Goal: Contribute content: Add original content to the website for others to see

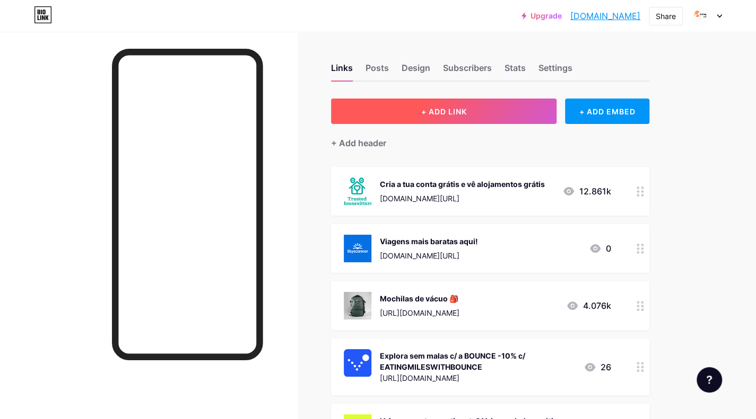
click at [454, 115] on span "+ ADD LINK" at bounding box center [444, 111] width 46 height 9
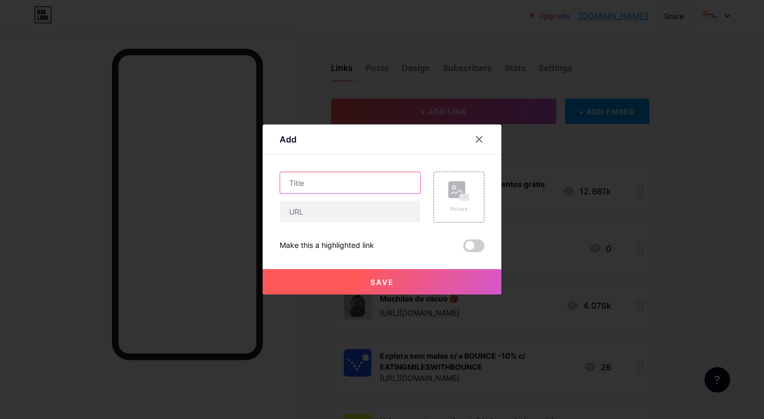
click at [316, 181] on input "text" at bounding box center [350, 182] width 140 height 21
type input "Alojamento barato na [GEOGRAPHIC_DATA]"
click at [329, 211] on input "text" at bounding box center [350, 211] width 140 height 21
paste input "[URL][DOMAIN_NAME]"
type input "[URL][DOMAIN_NAME]"
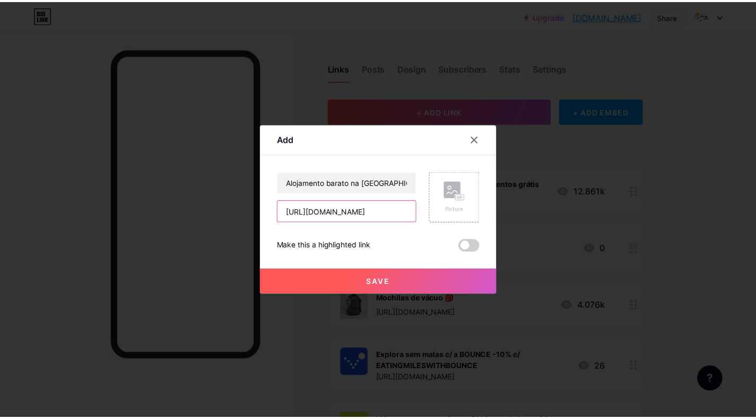
scroll to position [0, 174]
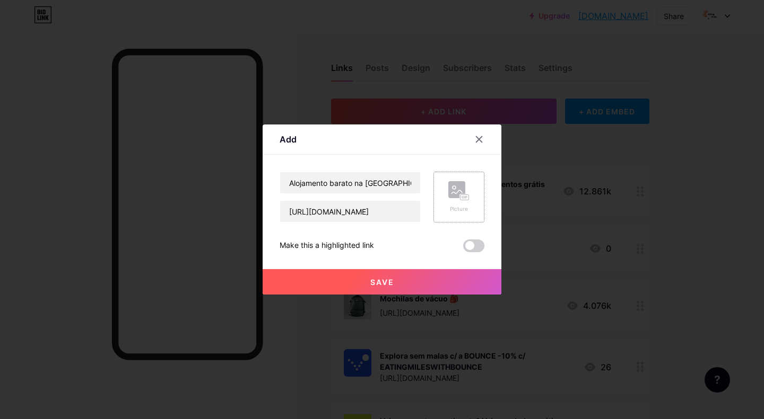
click at [439, 192] on div "Picture" at bounding box center [458, 197] width 51 height 51
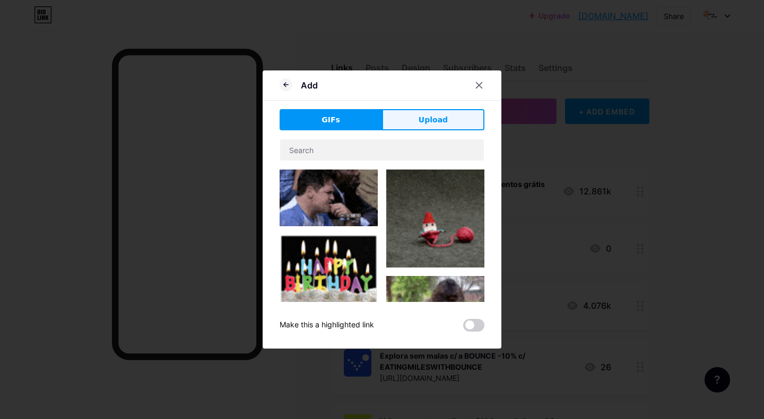
click at [460, 117] on button "Upload" at bounding box center [433, 119] width 102 height 21
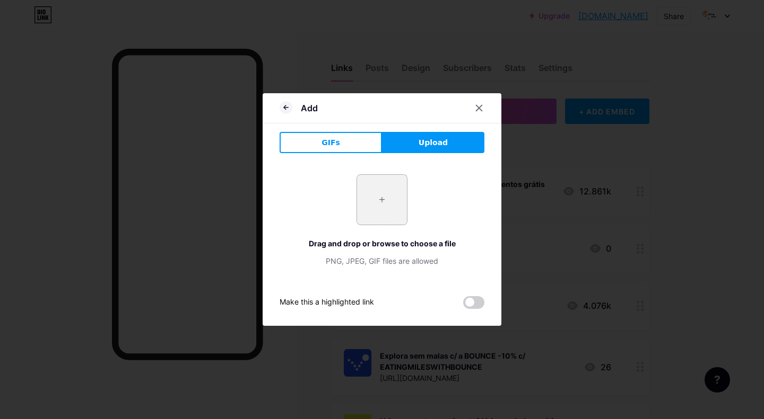
click at [370, 203] on input "file" at bounding box center [382, 200] width 50 height 50
type input "C:\fakepath\Agoda-1-02-02.jpg"
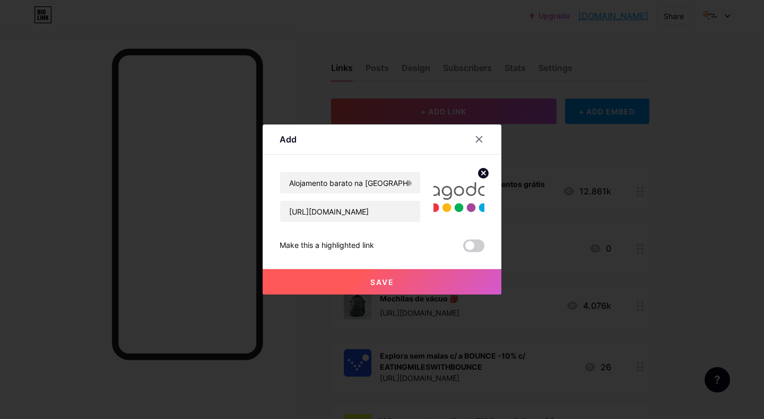
click at [418, 283] on button "Save" at bounding box center [382, 281] width 239 height 25
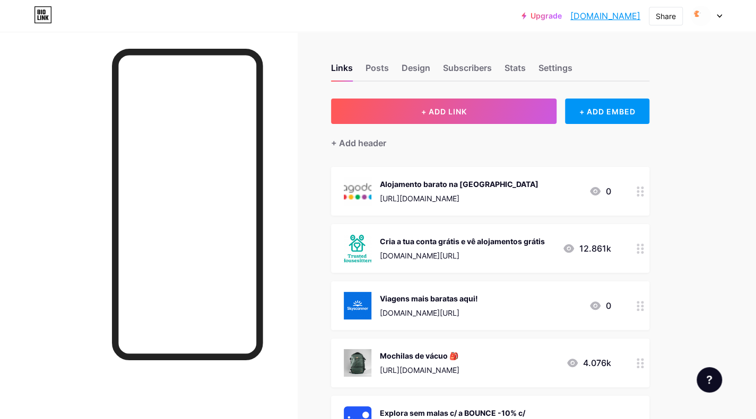
click at [641, 191] on icon at bounding box center [639, 192] width 7 height 10
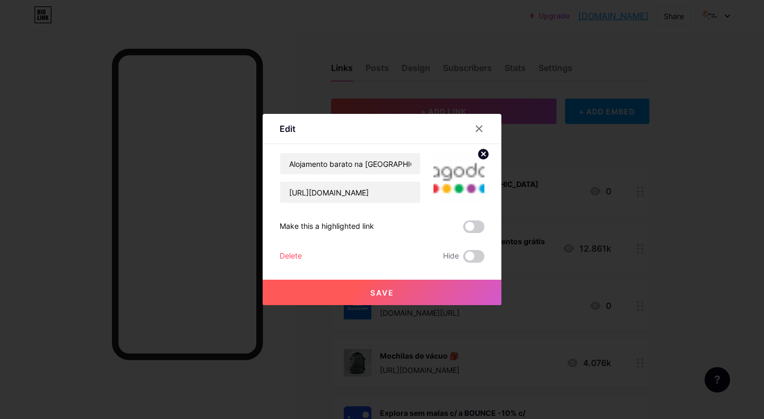
click at [471, 185] on img at bounding box center [458, 178] width 51 height 51
click at [483, 151] on circle at bounding box center [483, 154] width 12 height 12
click at [469, 179] on rect at bounding box center [465, 179] width 10 height 6
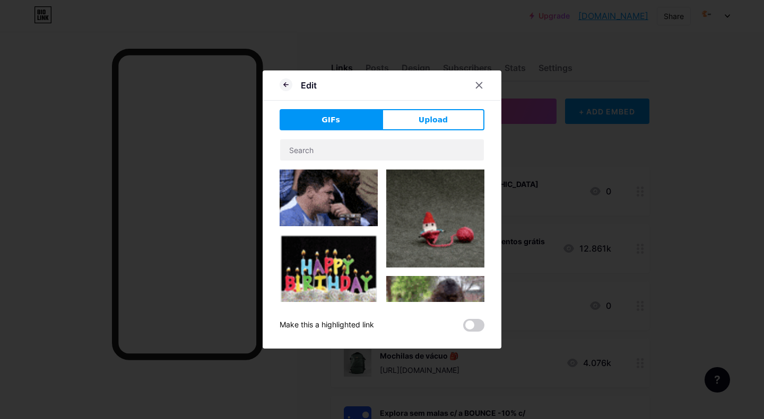
click at [412, 133] on div "GIFs Upload Content YouTube Play YouTube video without leaving your page. ADD V…" at bounding box center [381, 220] width 205 height 223
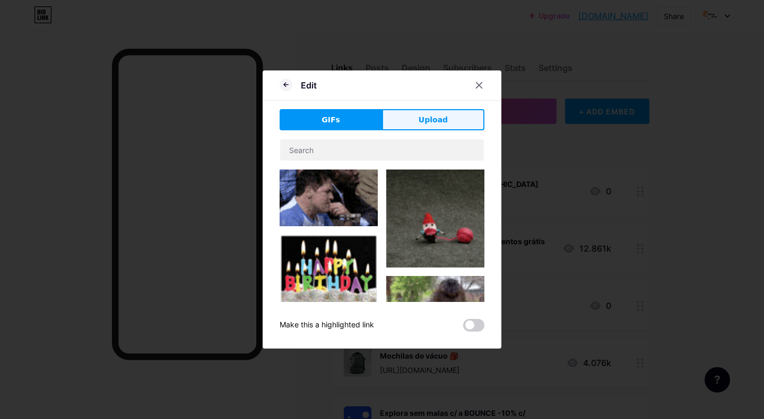
click at [413, 118] on button "Upload" at bounding box center [433, 119] width 102 height 21
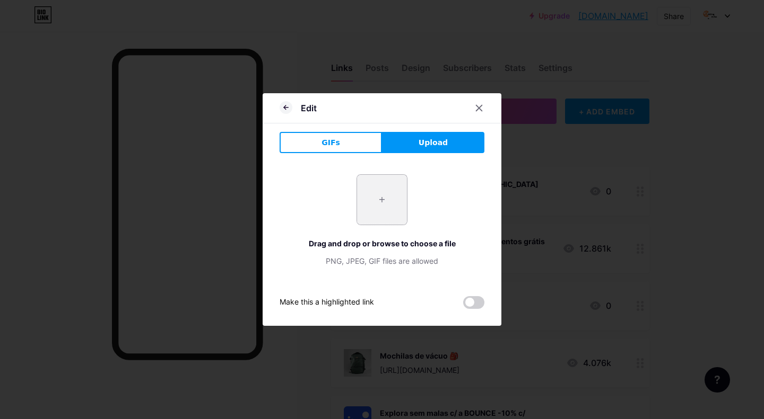
click at [394, 201] on input "file" at bounding box center [382, 200] width 50 height 50
type input "C:\fakepath\images (1).png"
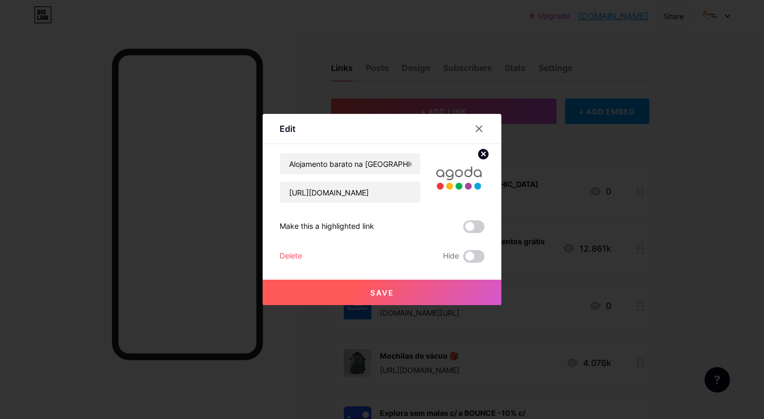
click at [434, 291] on button "Save" at bounding box center [382, 292] width 239 height 25
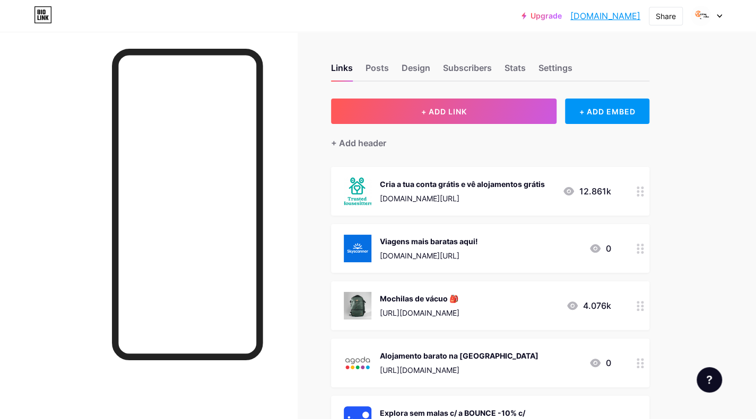
click at [500, 371] on div "[URL][DOMAIN_NAME]" at bounding box center [459, 370] width 159 height 11
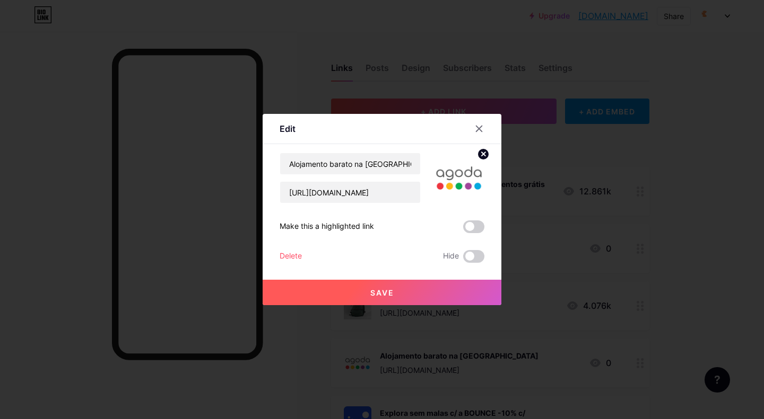
click at [479, 124] on div at bounding box center [478, 128] width 19 height 19
